Goal: Transaction & Acquisition: Purchase product/service

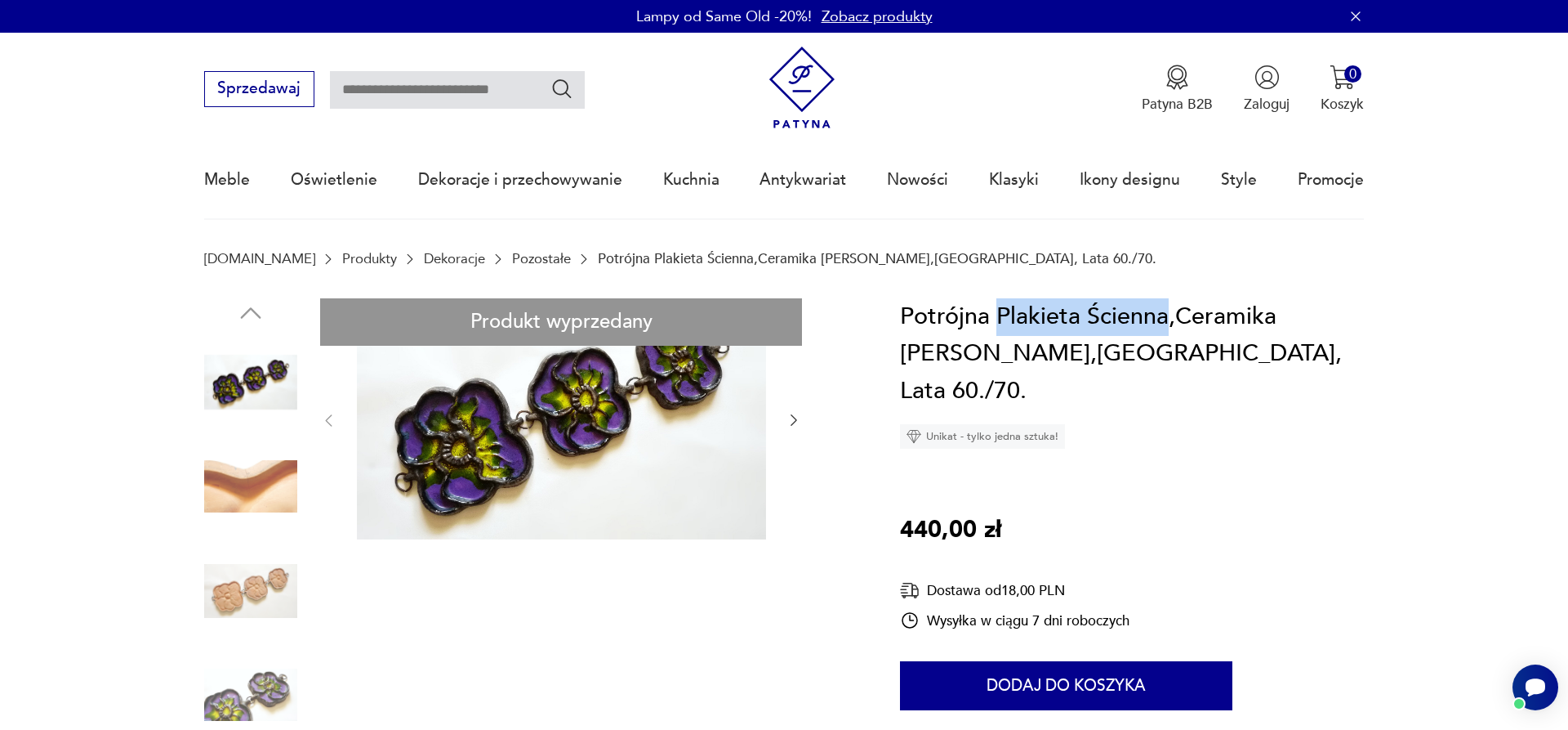
drag, startPoint x: 997, startPoint y: 317, endPoint x: 1164, endPoint y: 318, distance: 167.0
click at [1164, 318] on h1 "Potrójna Plakieta Ścienna,Ceramika [PERSON_NAME],[GEOGRAPHIC_DATA], Lata 60./70." at bounding box center [1132, 354] width 464 height 112
copy h1 "Plakieta Ścienna"
